Goal: Information Seeking & Learning: Check status

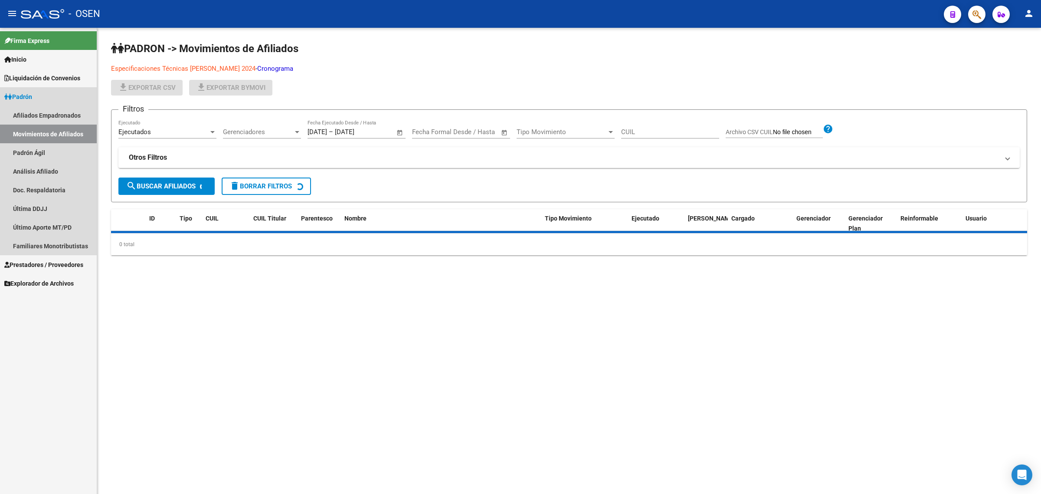
click at [50, 97] on link "Padrón" at bounding box center [48, 96] width 97 height 19
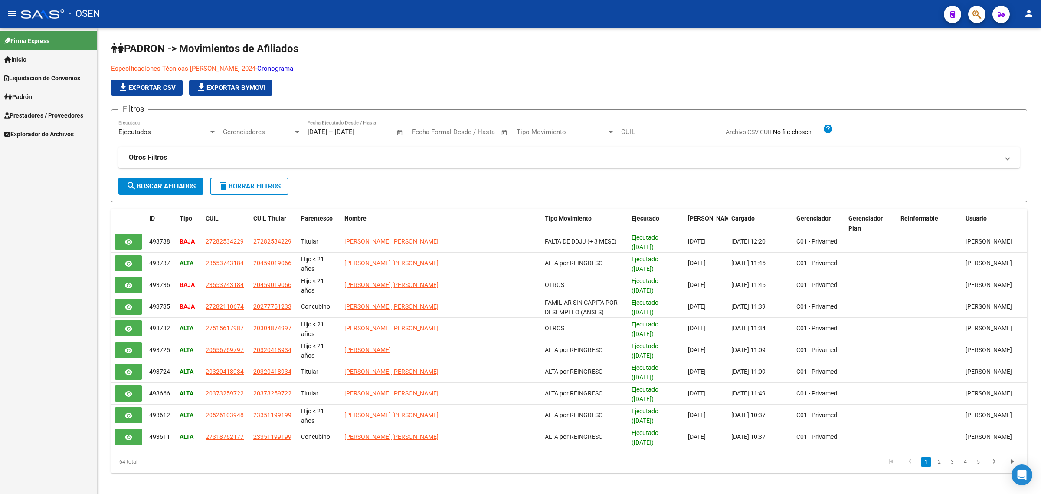
click at [43, 98] on link "Padrón" at bounding box center [48, 96] width 97 height 19
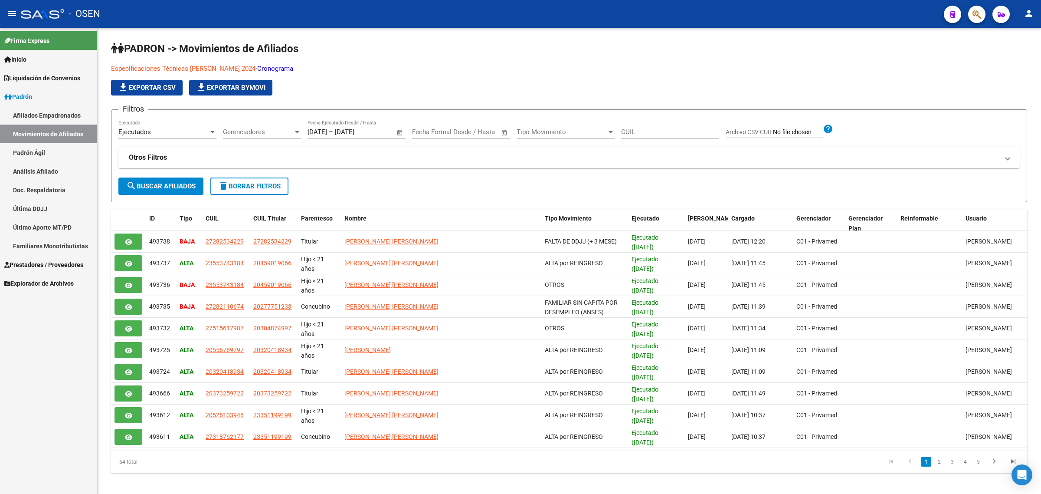
click at [51, 114] on link "Afiliados Empadronados" at bounding box center [48, 115] width 97 height 19
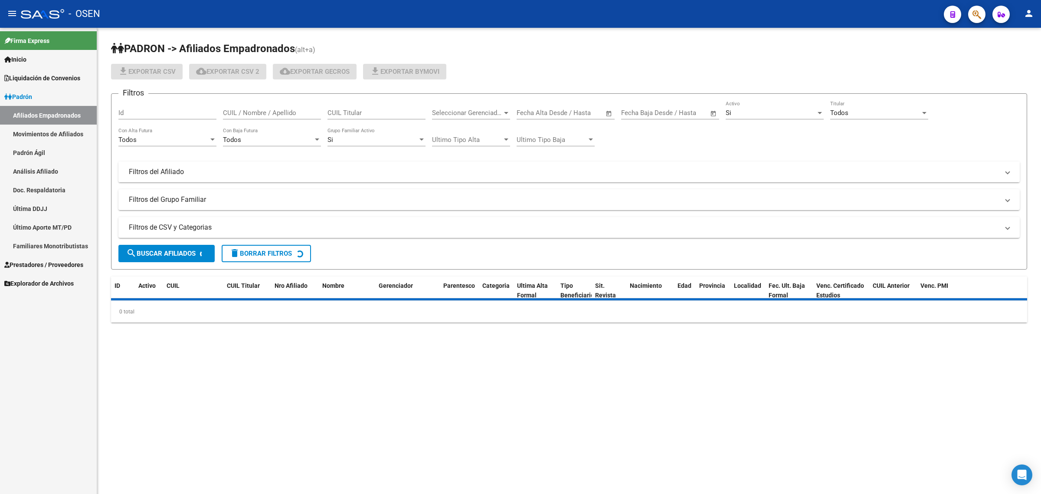
click at [173, 172] on mat-panel-title "Filtros del Afiliado" at bounding box center [564, 172] width 870 height 10
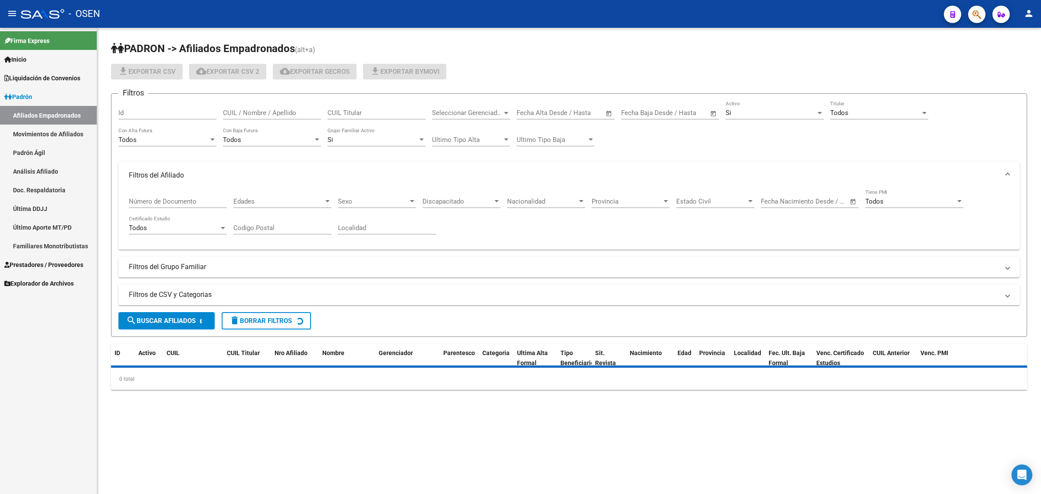
click at [162, 175] on mat-panel-title "Filtros del Afiliado" at bounding box center [564, 175] width 870 height 10
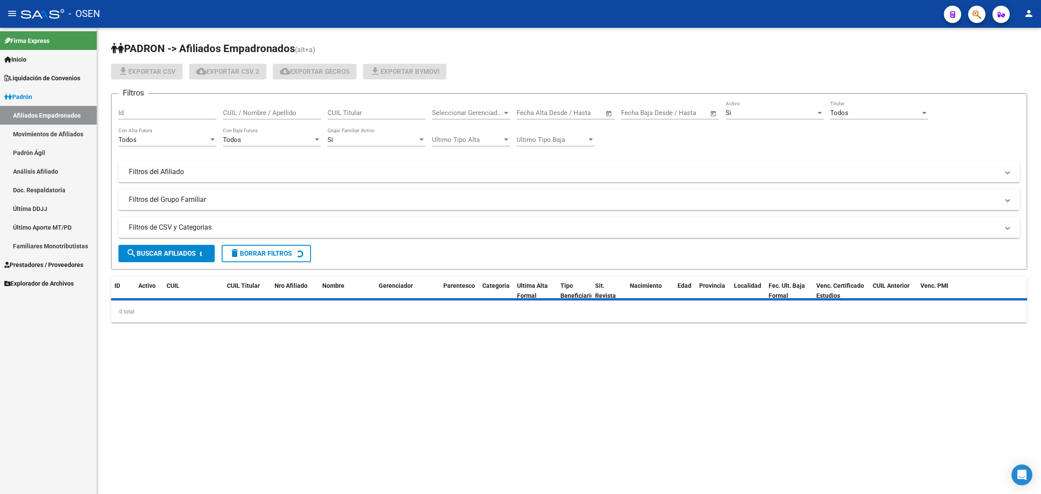
click at [158, 200] on mat-panel-title "Filtros del Grupo Familiar" at bounding box center [564, 200] width 870 height 10
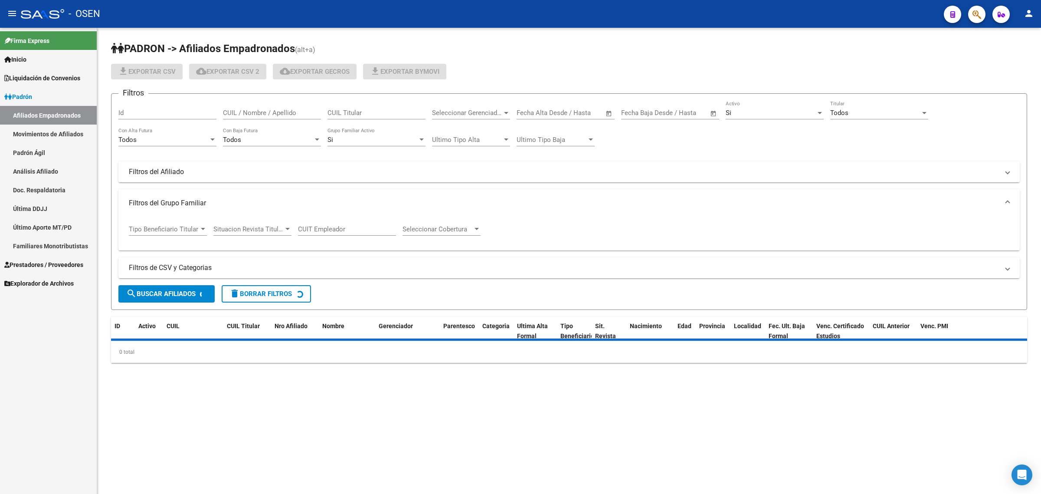
click at [165, 226] on span "Tipo Beneficiario Titular" at bounding box center [164, 229] width 70 height 8
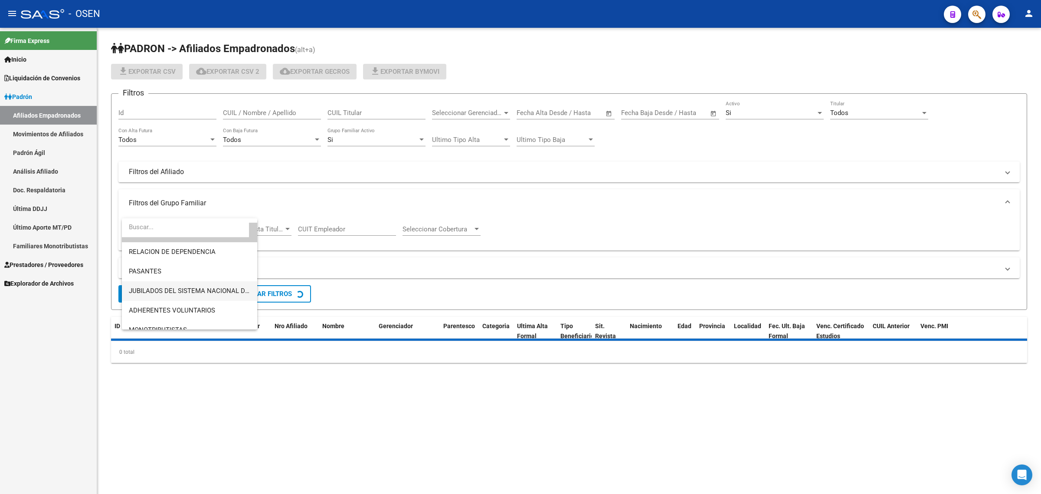
scroll to position [54, 0]
click at [183, 291] on span "MONOTRIBUTISTAS" at bounding box center [158, 291] width 58 height 8
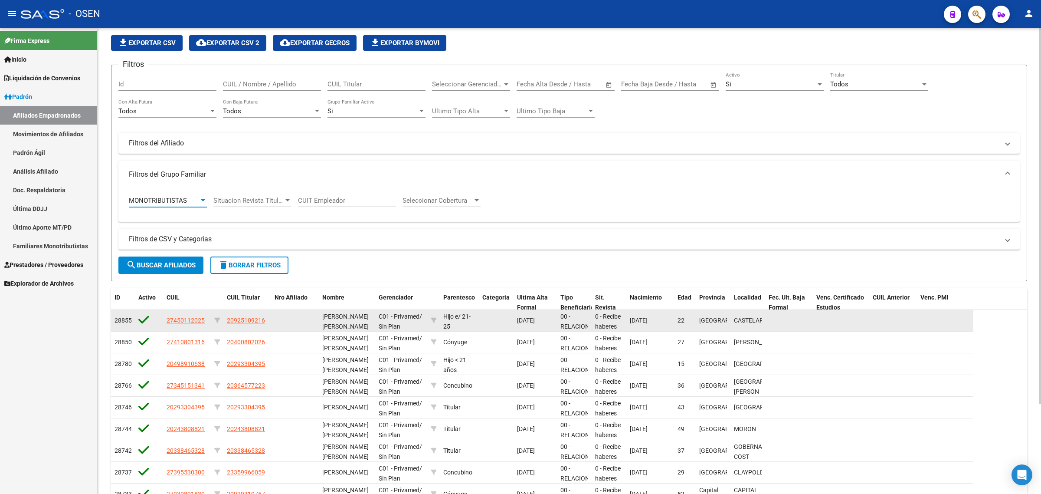
scroll to position [0, 0]
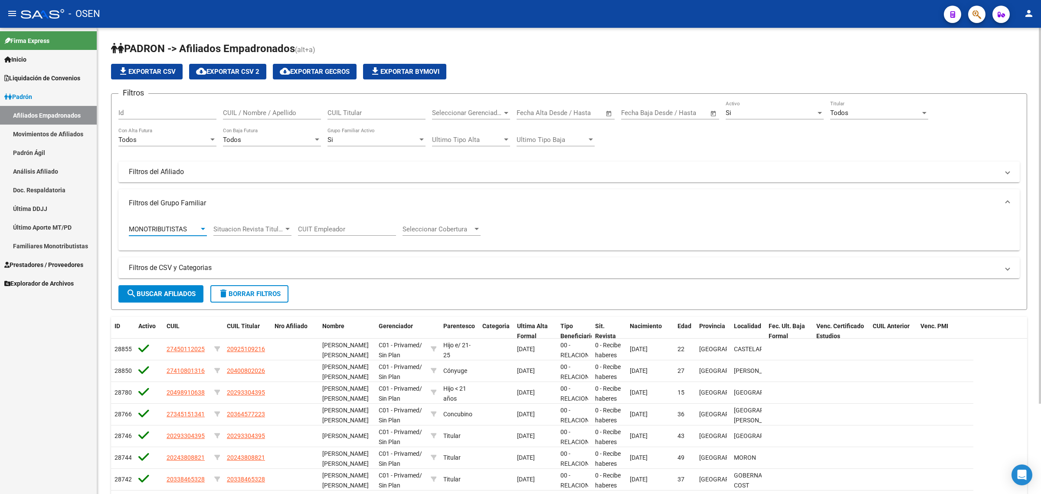
click at [849, 112] on div "Todos" at bounding box center [875, 113] width 90 height 8
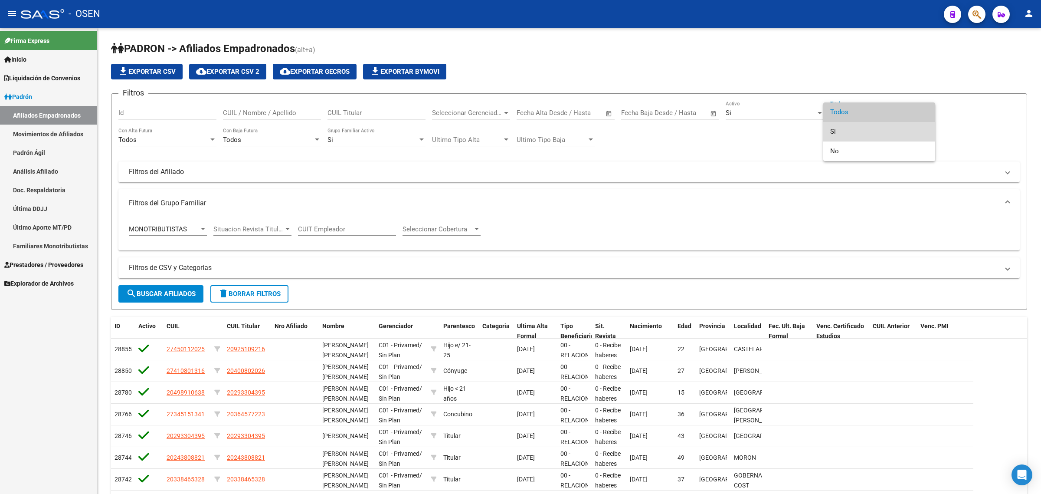
click at [842, 134] on span "Si" at bounding box center [879, 132] width 98 height 20
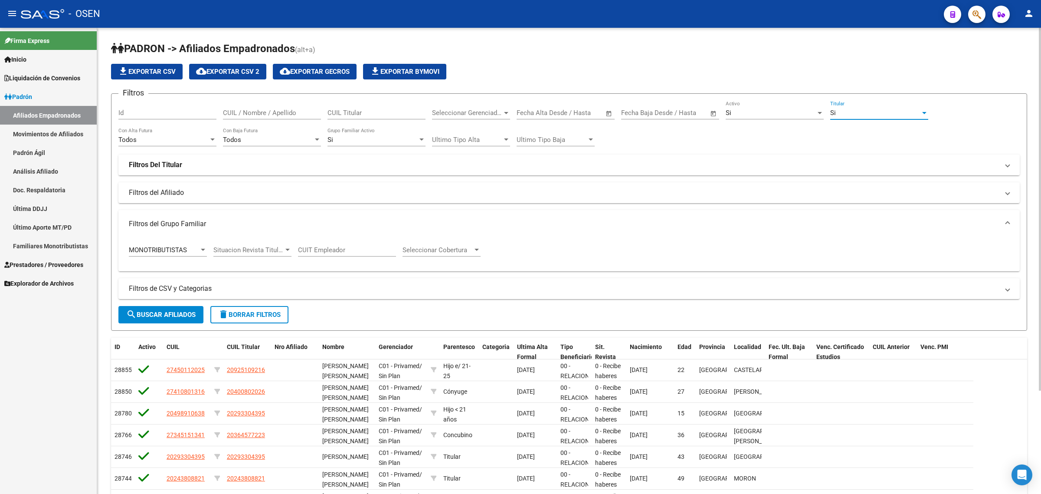
click at [153, 311] on span "search Buscar Afiliados" at bounding box center [160, 315] width 69 height 8
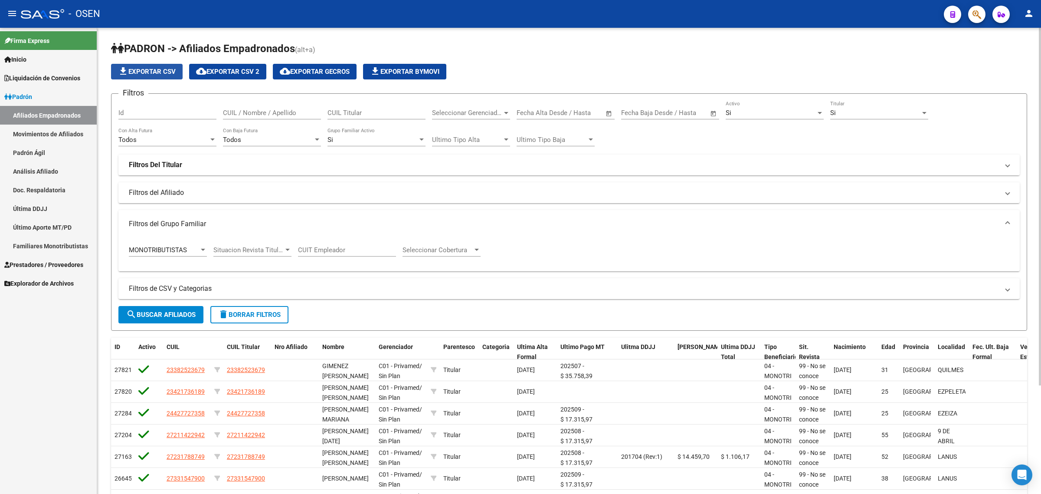
click at [146, 69] on span "file_download Exportar CSV" at bounding box center [147, 72] width 58 height 8
click at [187, 246] on span "MONOTRIBUTISTAS" at bounding box center [158, 250] width 58 height 8
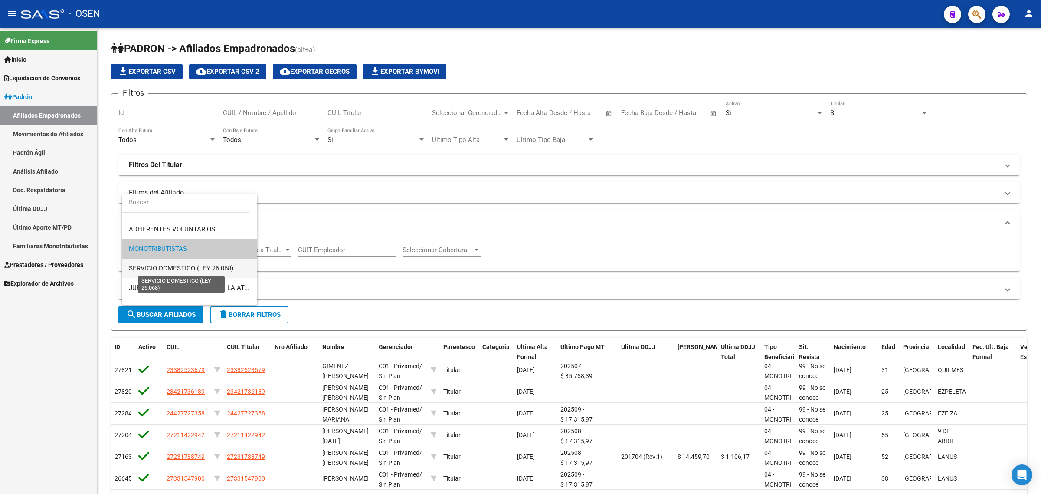
click at [179, 267] on span "SERVICIO DOMESTICO (LEY 26.068)" at bounding box center [181, 268] width 105 height 8
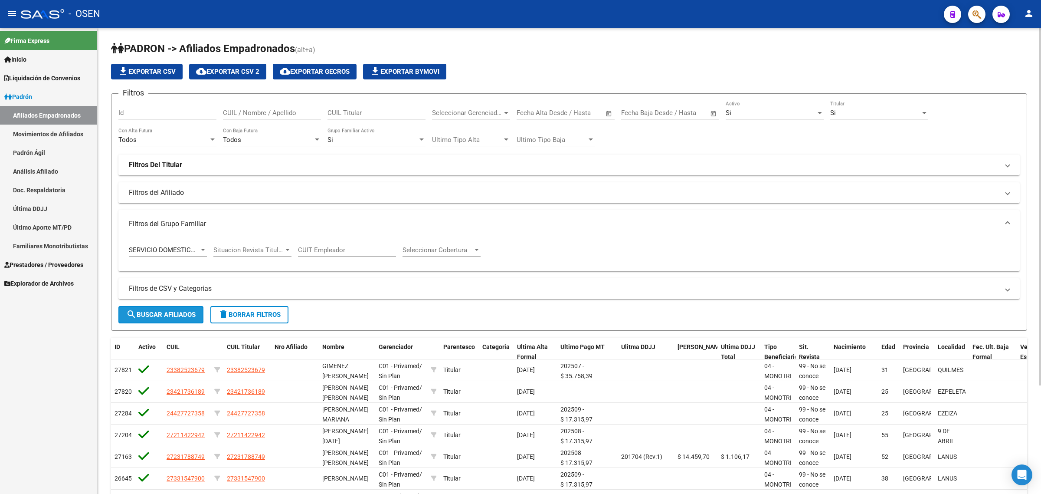
click at [155, 311] on span "search Buscar Afiliados" at bounding box center [160, 315] width 69 height 8
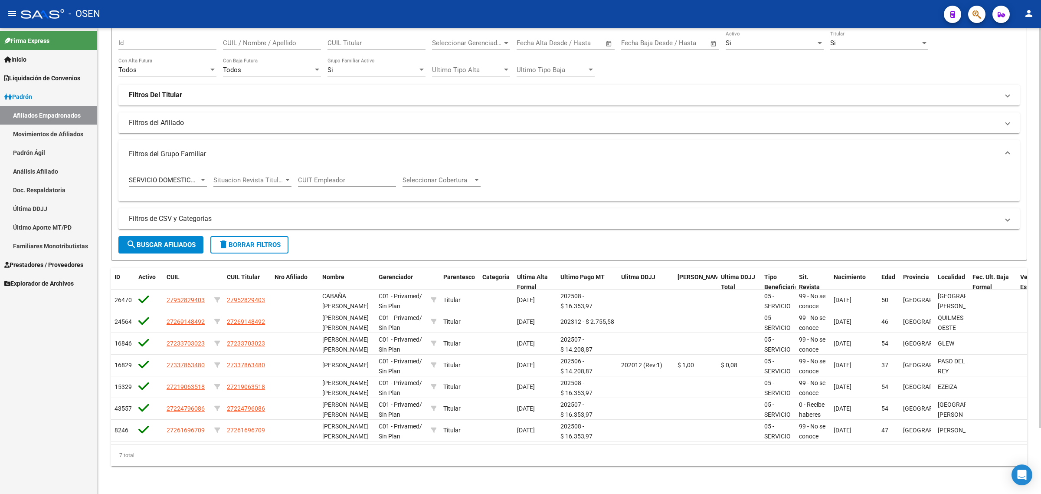
scroll to position [0, 0]
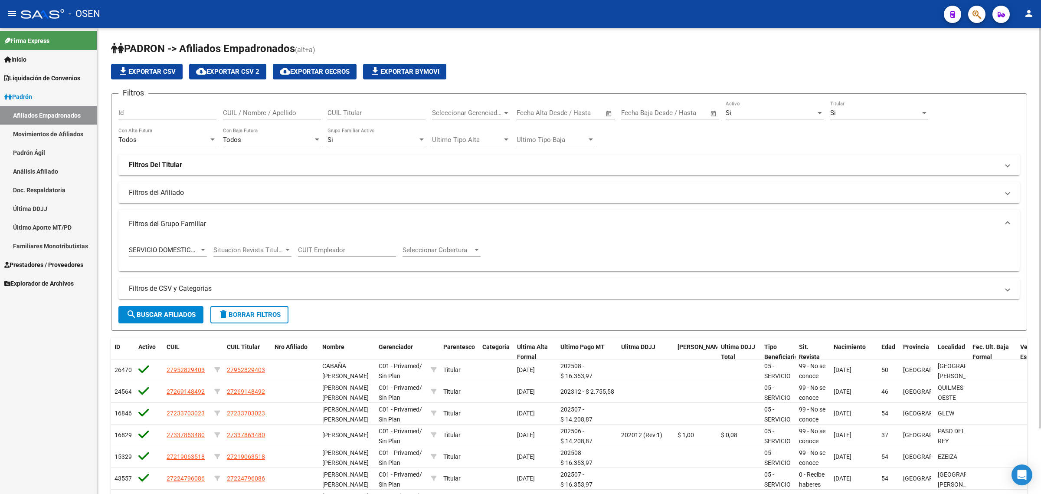
click at [142, 70] on span "file_download Exportar CSV" at bounding box center [147, 72] width 58 height 8
click at [173, 246] on span "SERVICIO DOMESTICO (LEY 26.068)" at bounding box center [181, 250] width 105 height 8
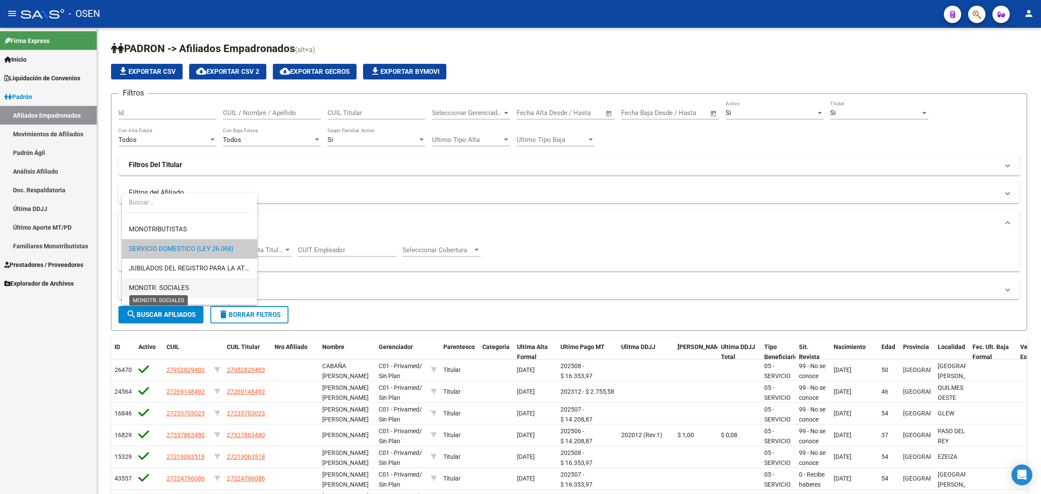
click at [187, 288] on span "MONOTR. SOCIALES" at bounding box center [159, 288] width 60 height 8
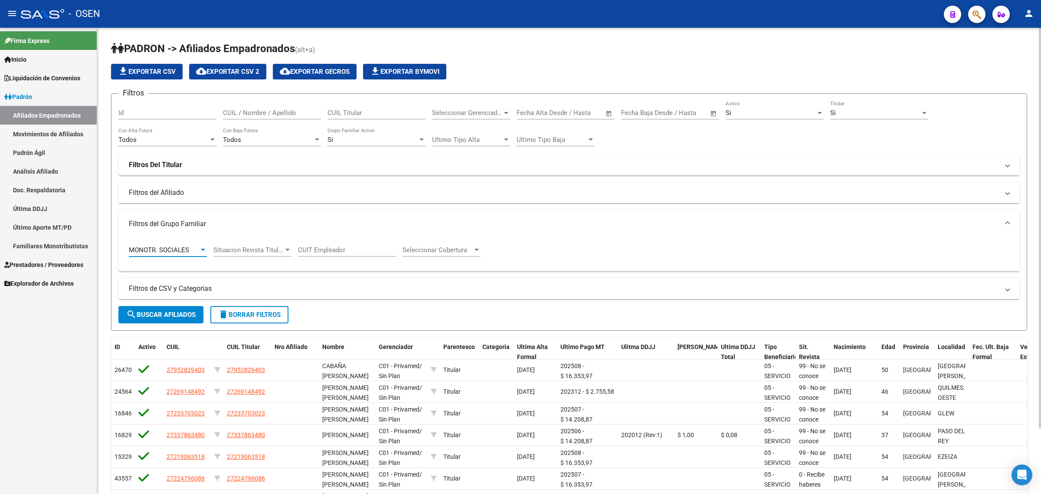
click at [180, 313] on span "search Buscar Afiliados" at bounding box center [160, 315] width 69 height 8
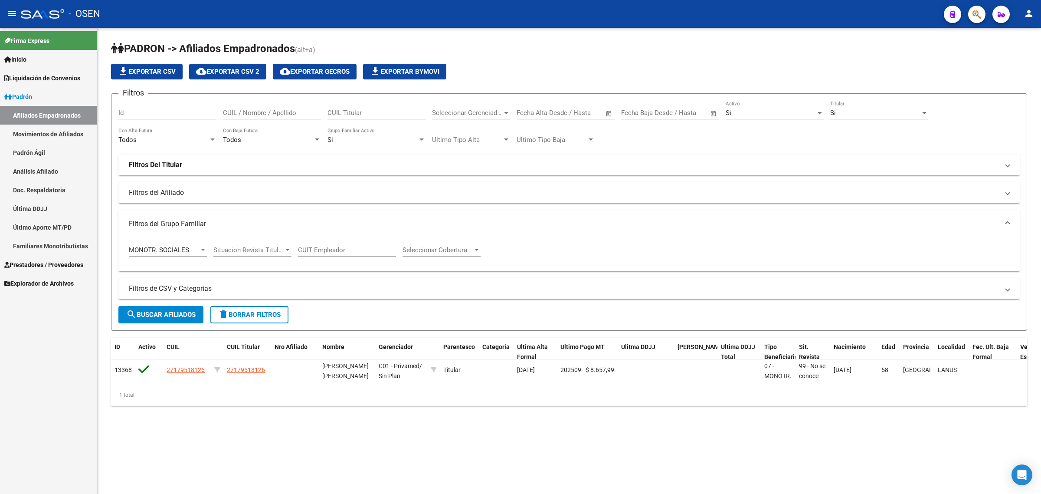
click at [141, 71] on span "file_download Exportar CSV" at bounding box center [147, 72] width 58 height 8
click at [187, 243] on div "MONOTR. SOCIALES Tipo Beneficiario Titular" at bounding box center [168, 247] width 78 height 19
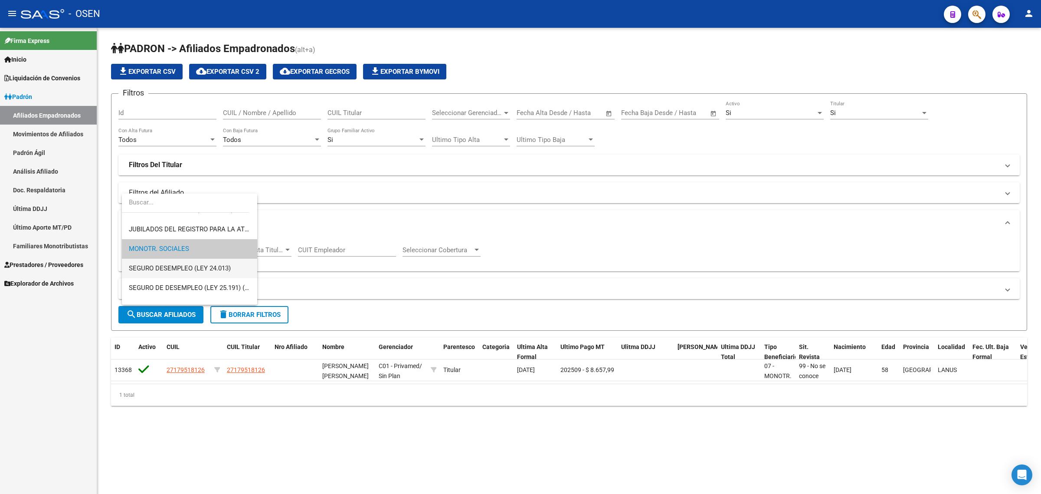
scroll to position [181, 0]
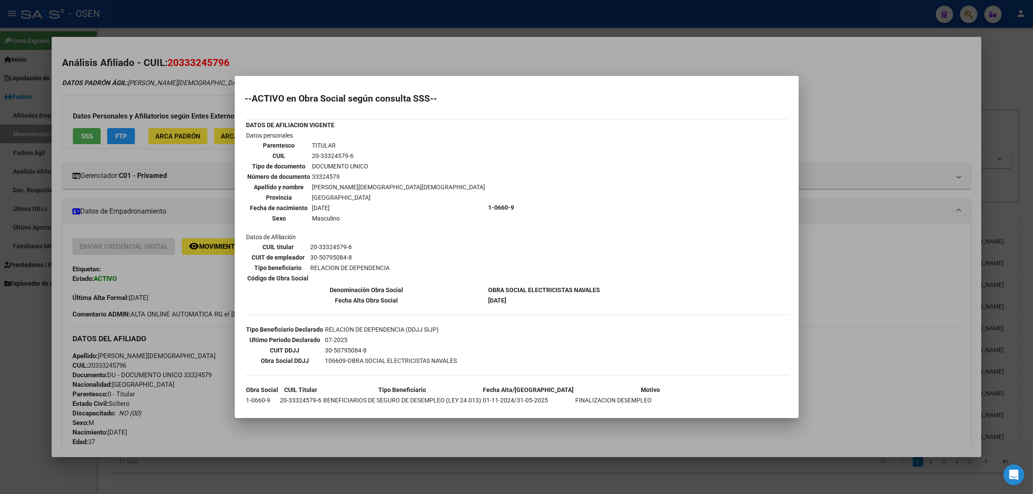
click at [701, 9] on div at bounding box center [516, 247] width 1033 height 494
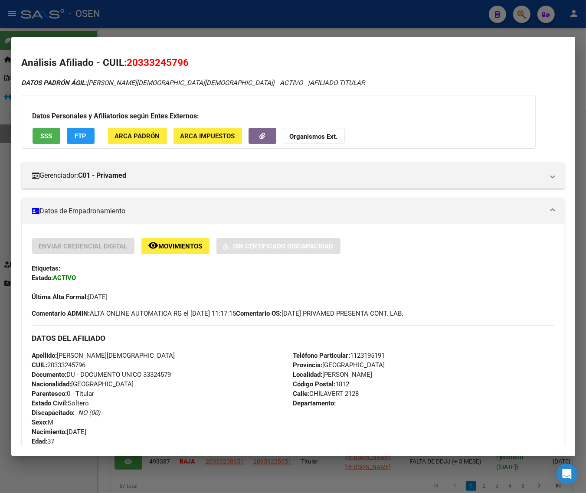
click at [389, 16] on div at bounding box center [293, 246] width 586 height 493
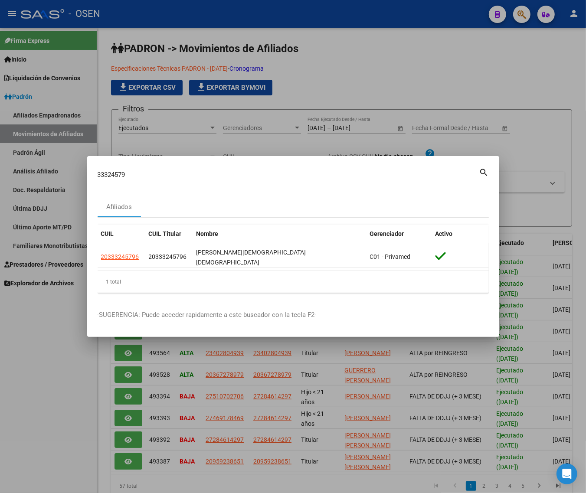
click at [135, 177] on input "33324579" at bounding box center [289, 175] width 382 height 8
paste input "21676977"
type input "21676977"
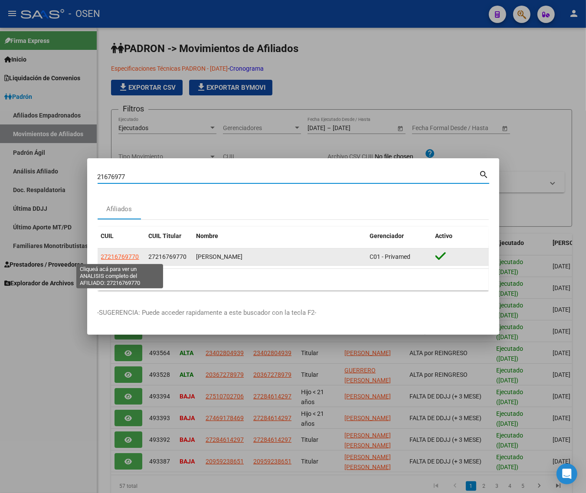
click at [127, 257] on span "27216769770" at bounding box center [120, 256] width 38 height 7
type textarea "27216769770"
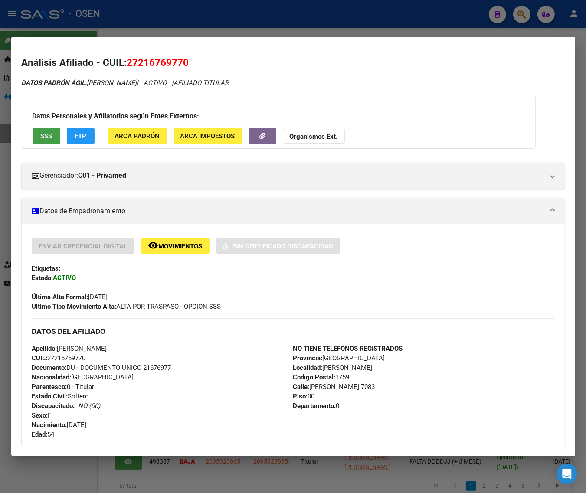
click at [46, 131] on button "SSS" at bounding box center [47, 136] width 28 height 16
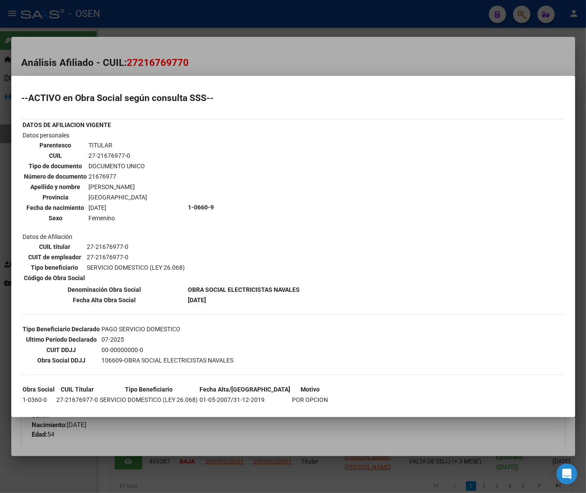
click at [301, 52] on div at bounding box center [293, 246] width 586 height 493
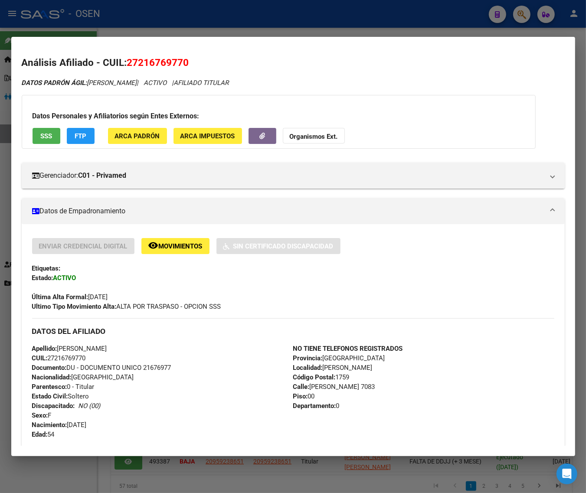
click at [292, 22] on div at bounding box center [293, 246] width 586 height 493
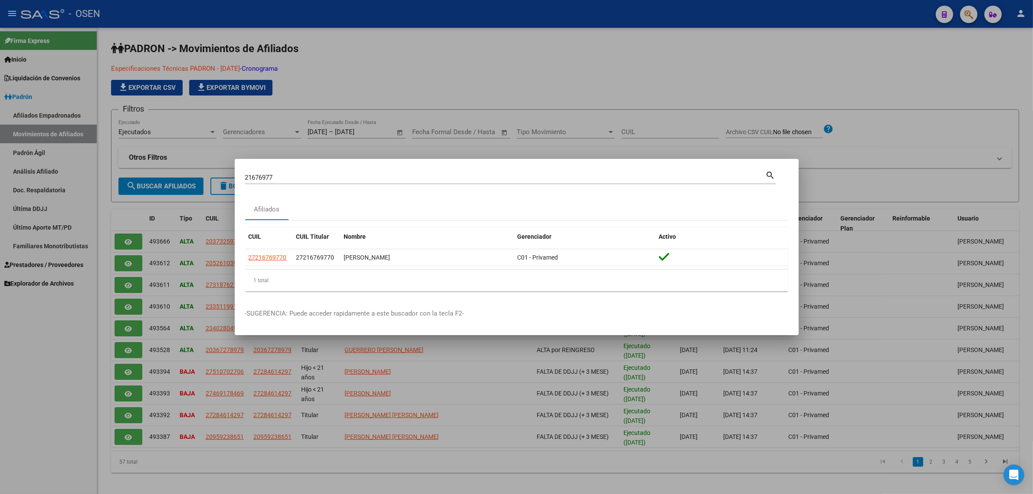
click at [306, 172] on div "21676977 Buscar (apellido, dni, [PERSON_NAME], [PERSON_NAME], cuit, obra social)" at bounding box center [505, 177] width 521 height 13
click at [265, 181] on input "21676977" at bounding box center [505, 178] width 521 height 8
click at [265, 180] on input "21676977" at bounding box center [505, 178] width 521 height 8
paste input "39788269"
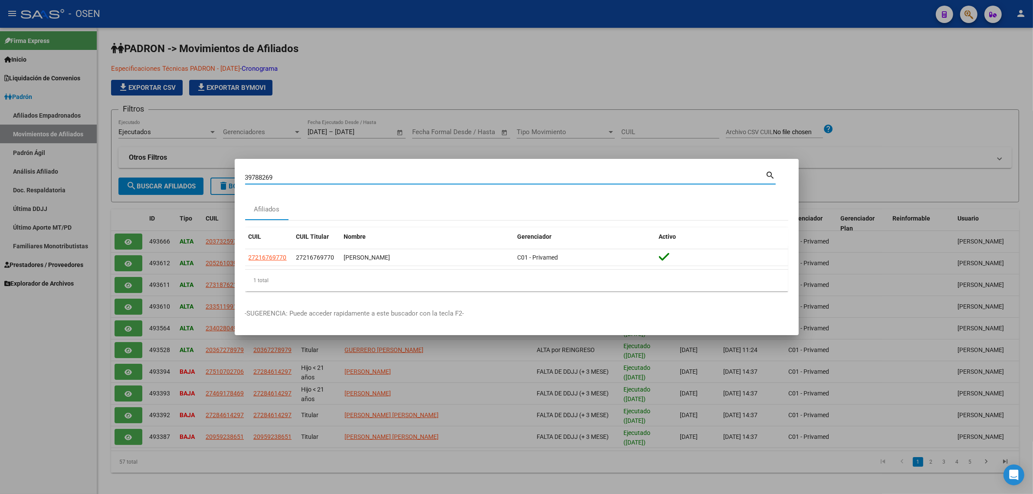
type input "39788269"
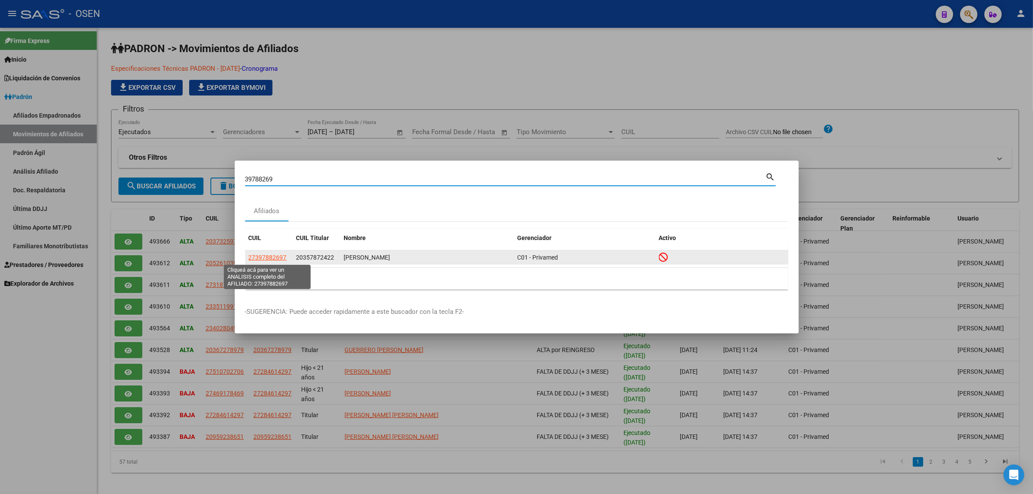
click at [276, 257] on span "27397882697" at bounding box center [268, 257] width 38 height 7
type textarea "27397882697"
